Goal: Information Seeking & Learning: Understand process/instructions

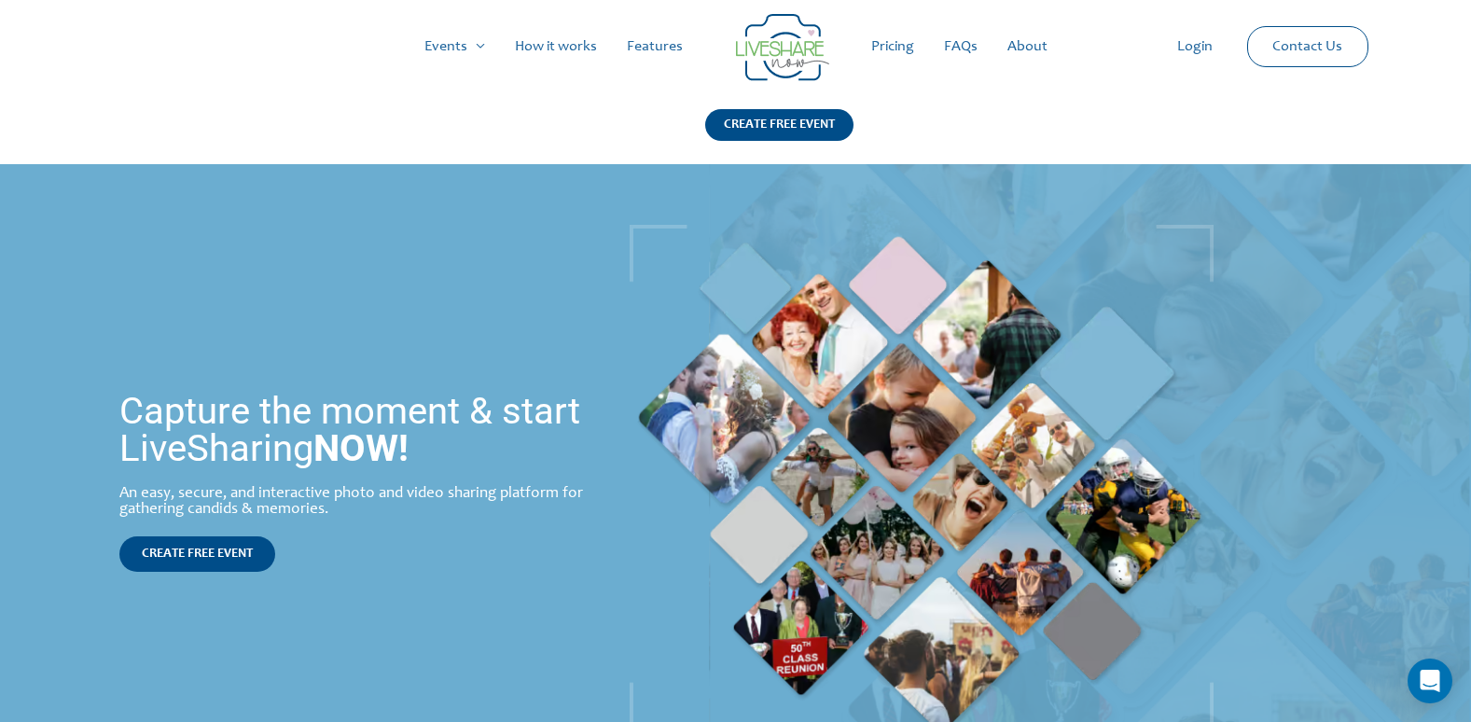
click at [900, 40] on link "Pricing" at bounding box center [892, 47] width 73 height 60
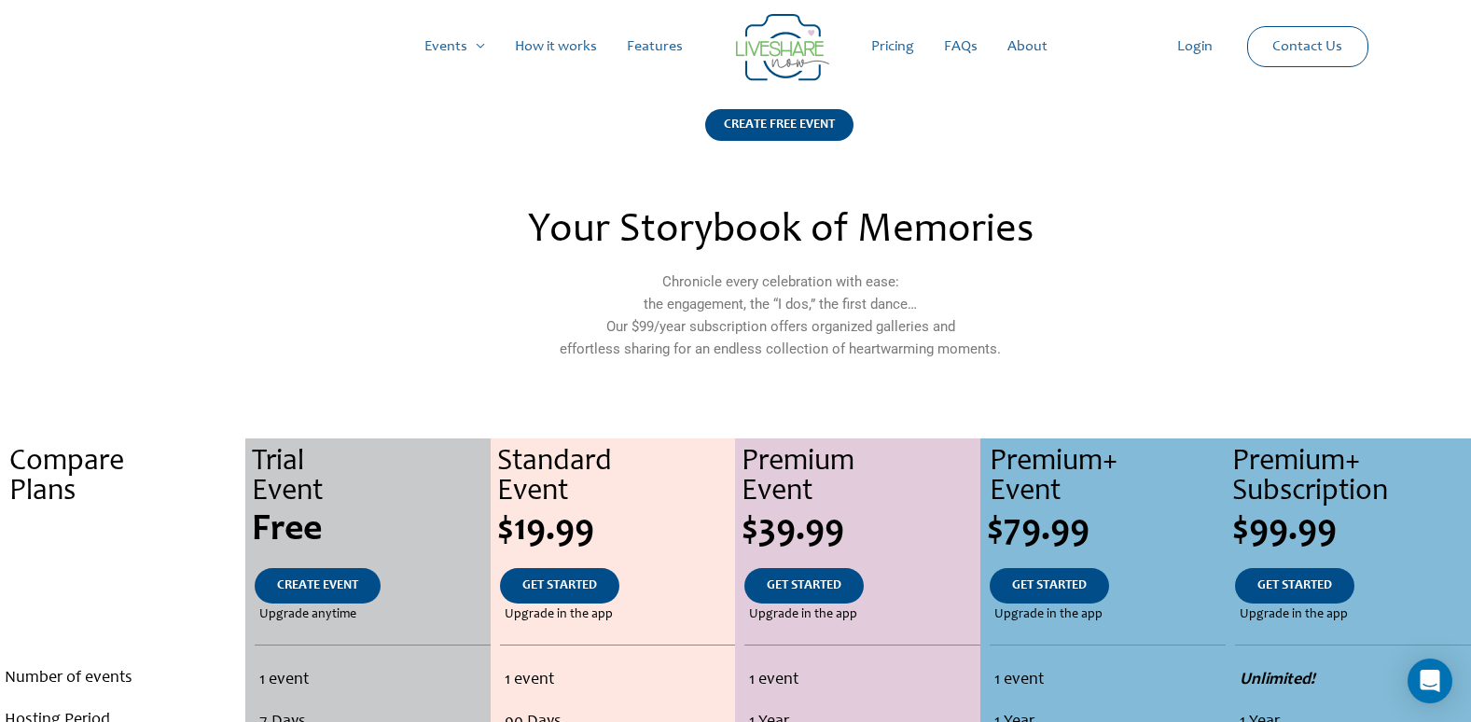
click at [565, 42] on link "How it works" at bounding box center [556, 47] width 112 height 60
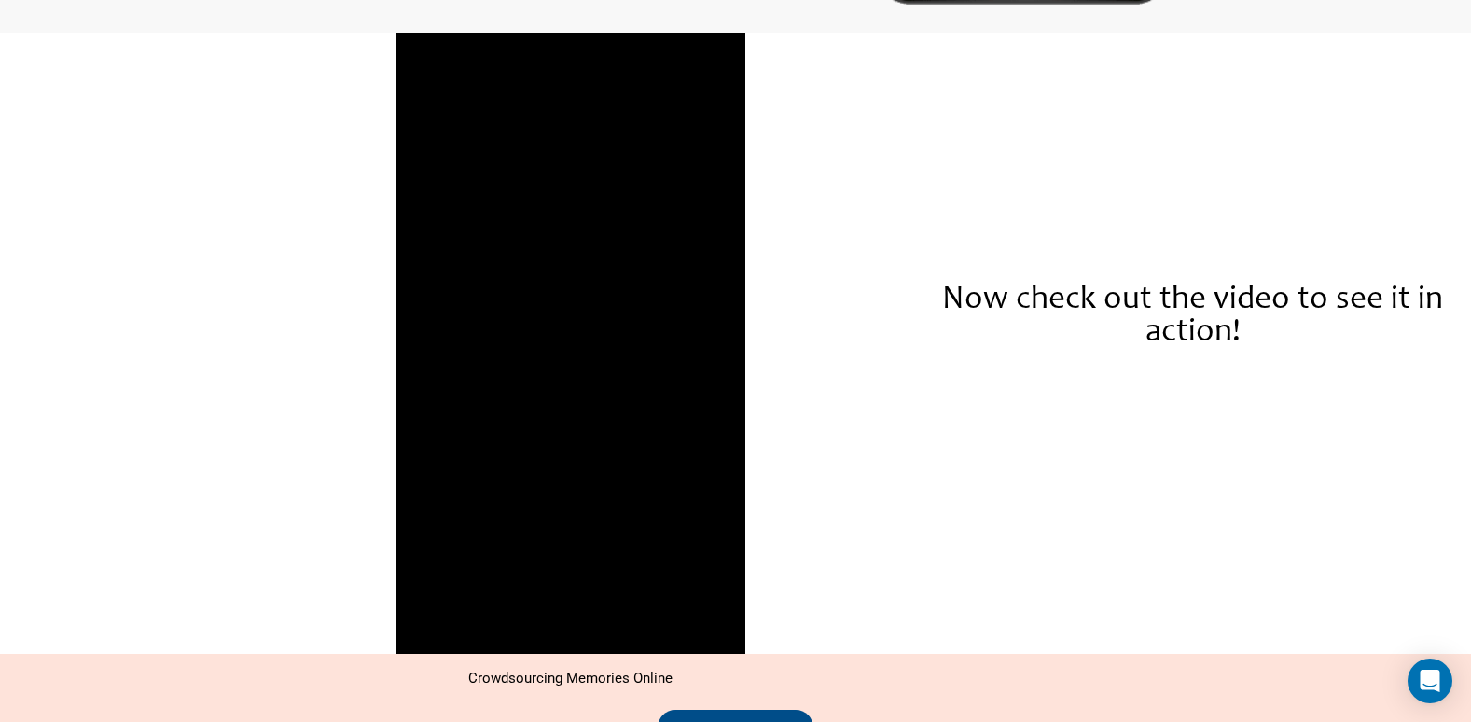
scroll to position [2611, 0]
